Goal: Book appointment/travel/reservation

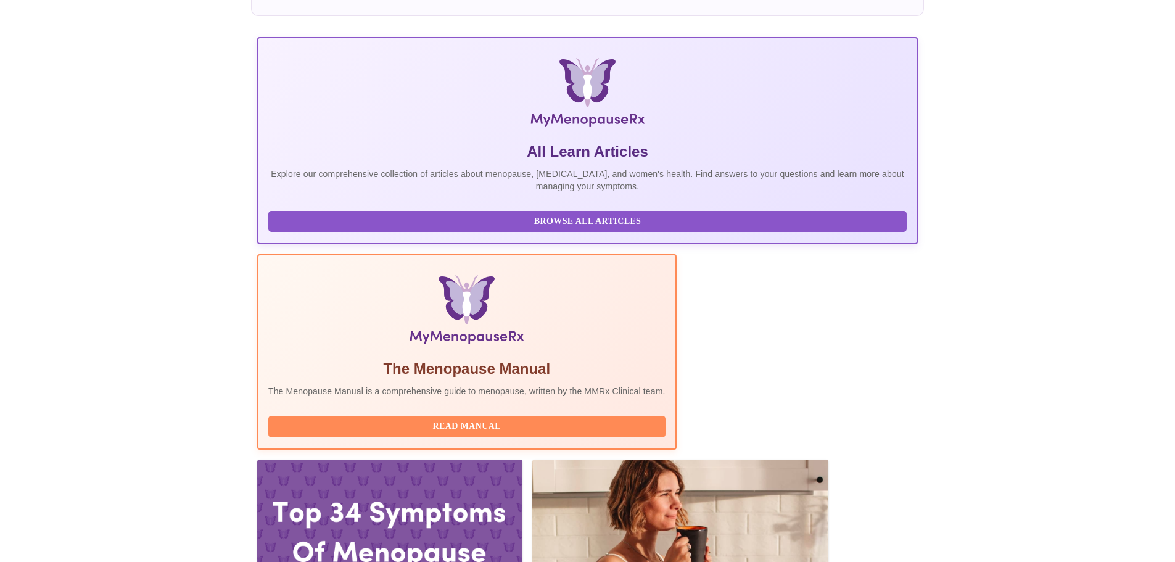
scroll to position [308, 0]
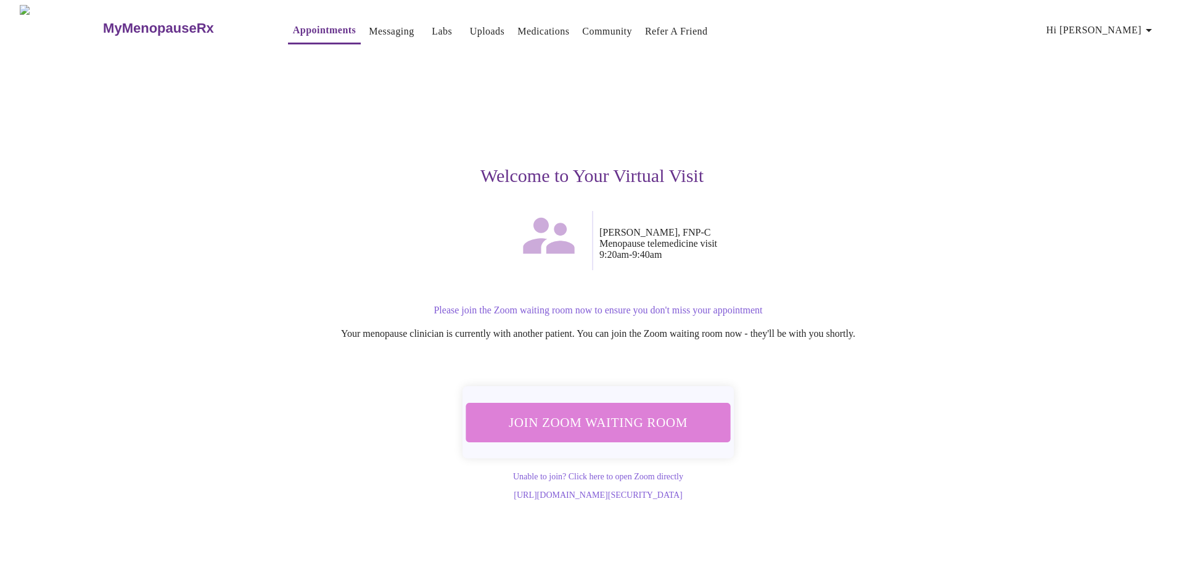
click at [652, 425] on span "Join Zoom Waiting Room" at bounding box center [598, 422] width 232 height 23
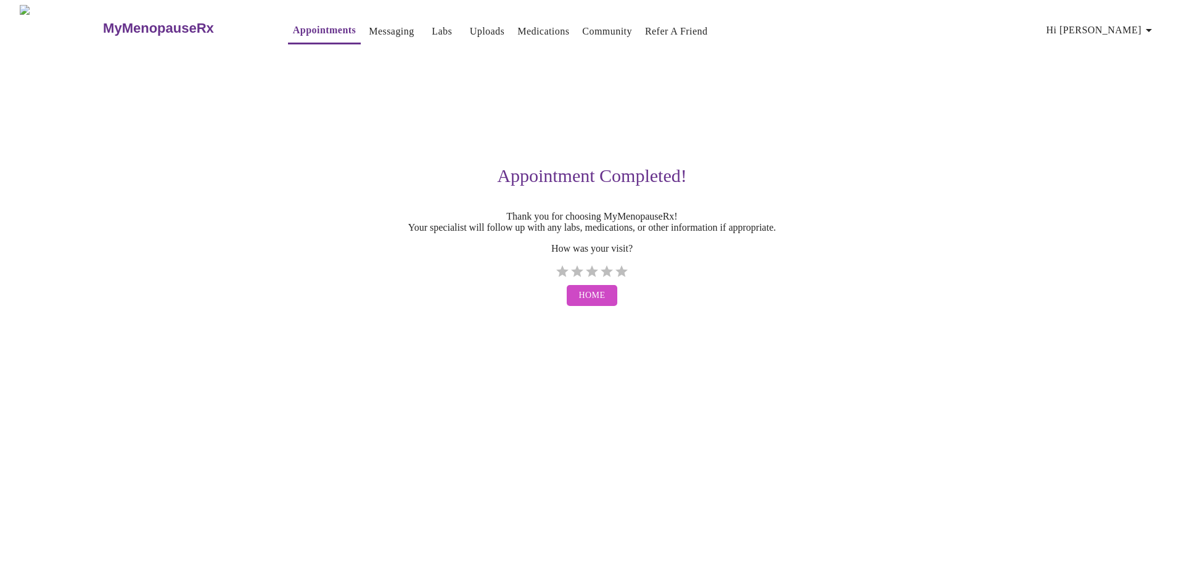
click at [585, 295] on link "Home" at bounding box center [592, 296] width 57 height 34
